Goal: Task Accomplishment & Management: Use online tool/utility

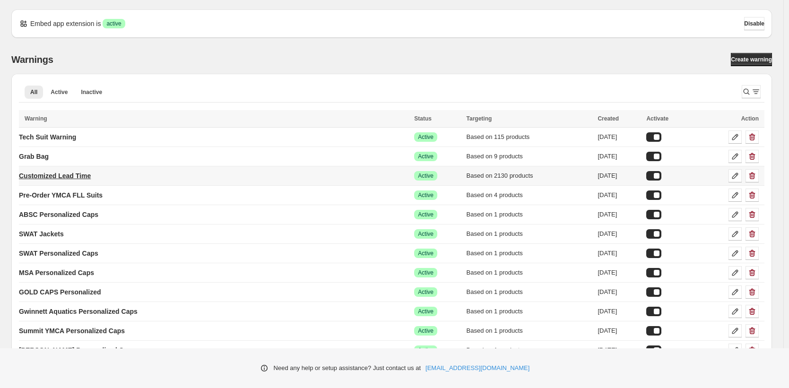
click at [71, 175] on p "Customized Lead Time" at bounding box center [55, 175] width 72 height 9
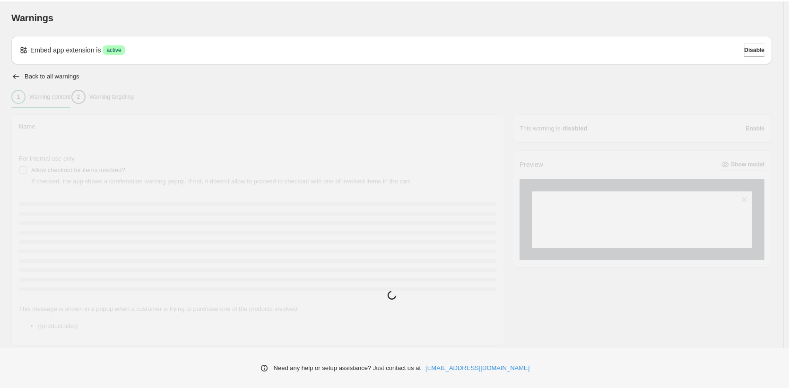
type input "**********"
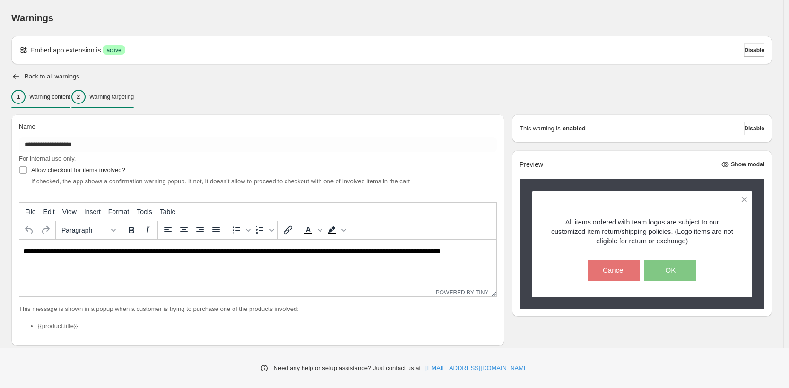
click at [134, 101] on div "2 Warning targeting" at bounding box center [102, 97] width 62 height 14
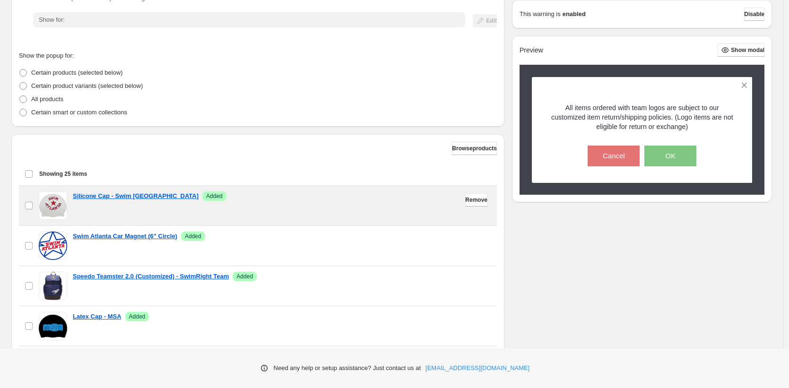
scroll to position [194, 0]
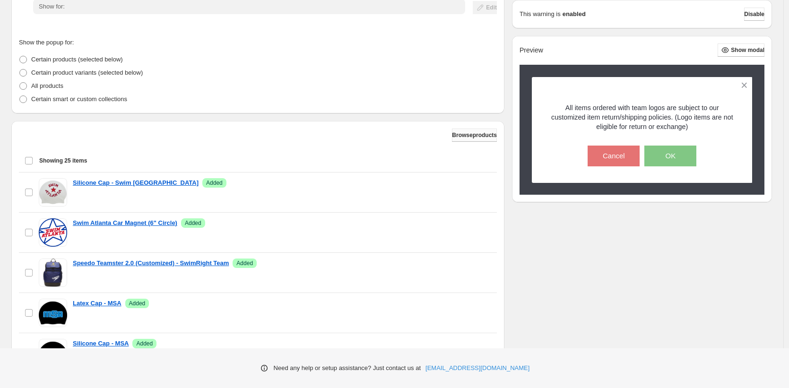
click at [456, 134] on span "Browse products" at bounding box center [474, 135] width 45 height 8
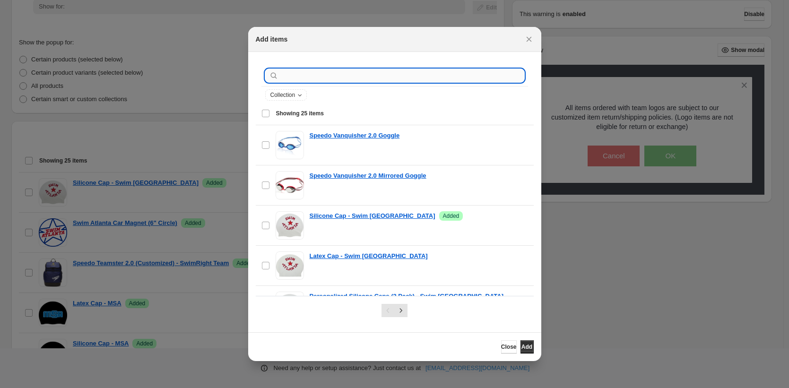
click at [287, 74] on input ":r21:" at bounding box center [402, 75] width 244 height 13
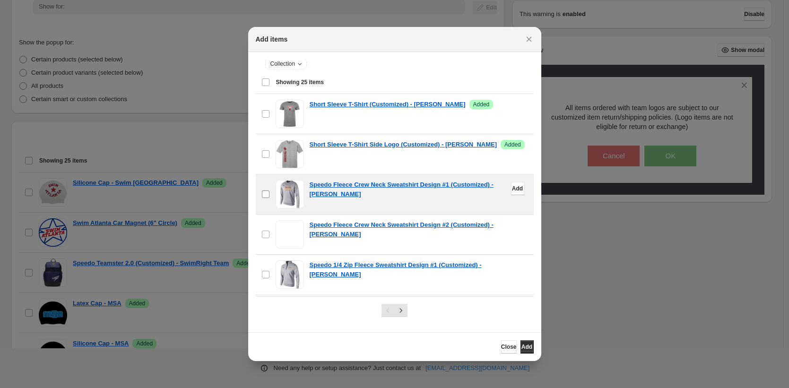
scroll to position [32, 0]
type input "********"
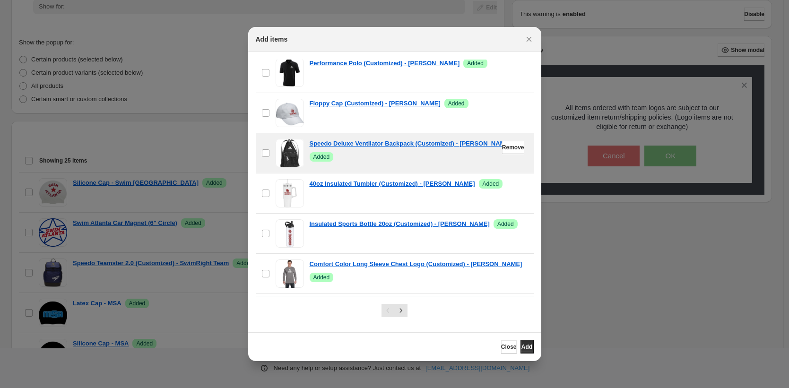
scroll to position [837, 0]
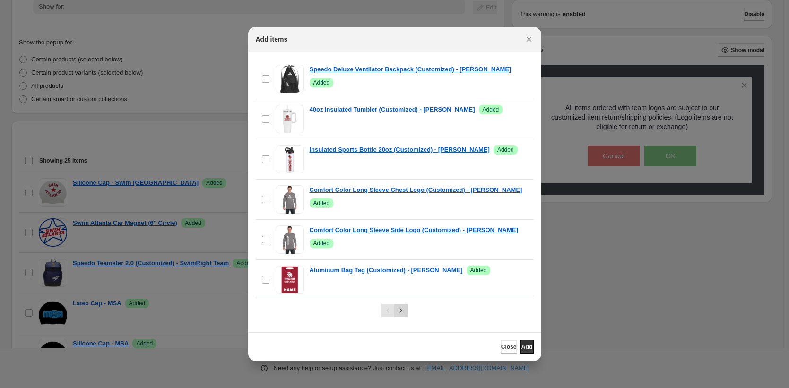
click at [402, 312] on icon "Next" at bounding box center [400, 310] width 9 height 9
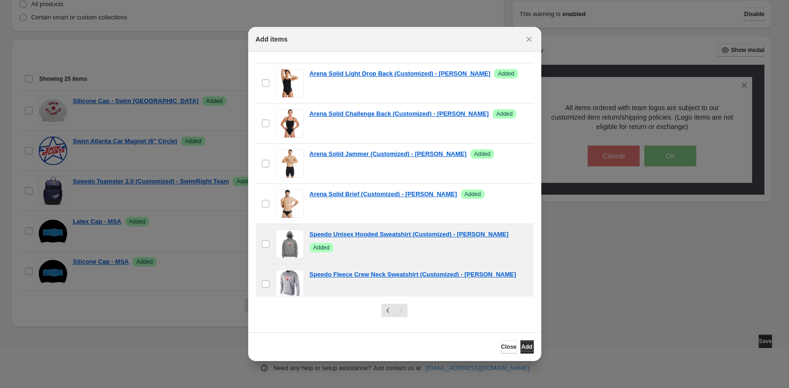
scroll to position [100, 0]
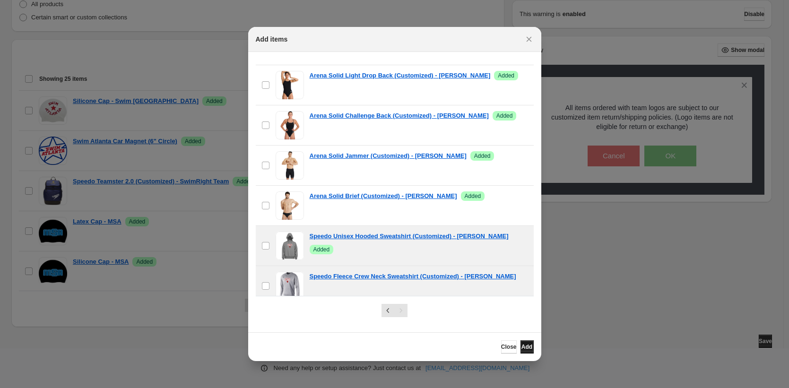
click at [521, 346] on span "Add" at bounding box center [526, 347] width 11 height 8
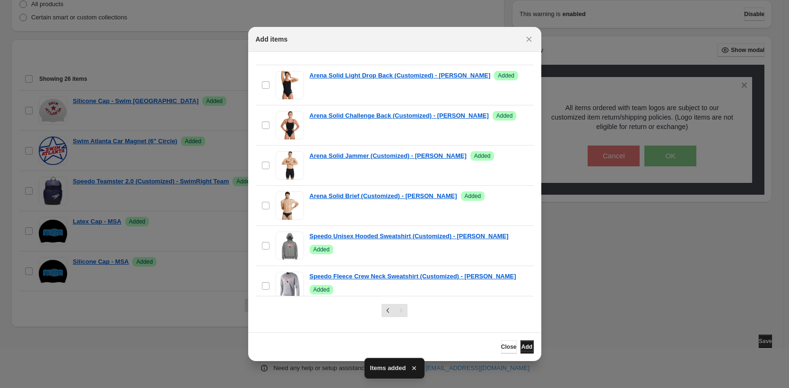
click at [525, 345] on span "Add" at bounding box center [526, 347] width 11 height 8
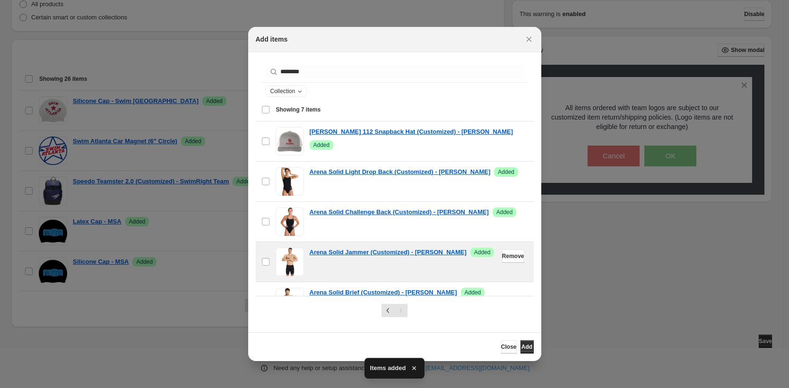
scroll to position [0, 0]
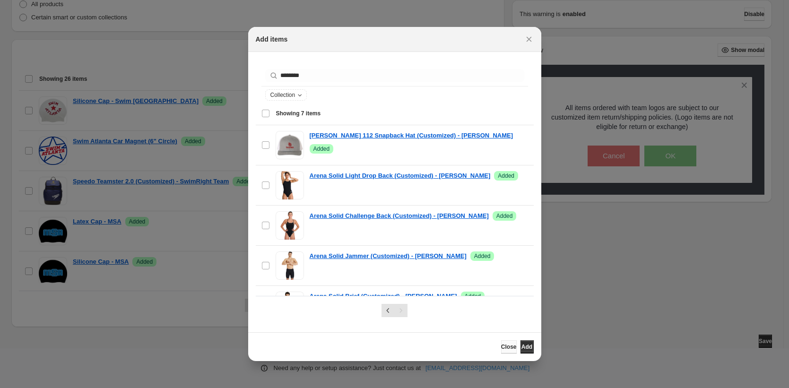
click at [501, 343] on span "Close" at bounding box center [509, 347] width 16 height 8
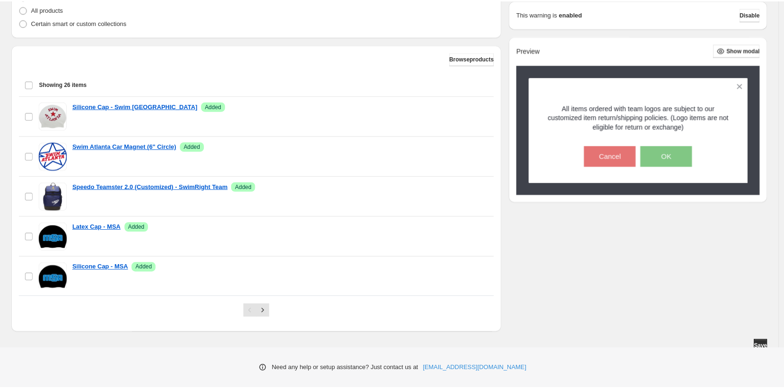
scroll to position [276, 0]
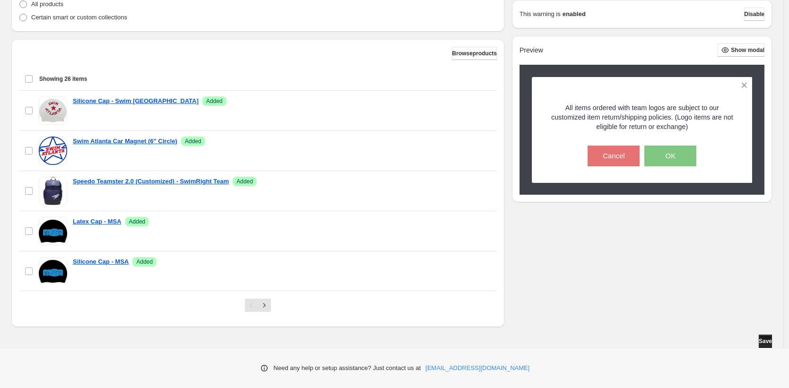
click at [762, 341] on span "Save" at bounding box center [765, 341] width 13 height 8
